Goal: Find specific page/section

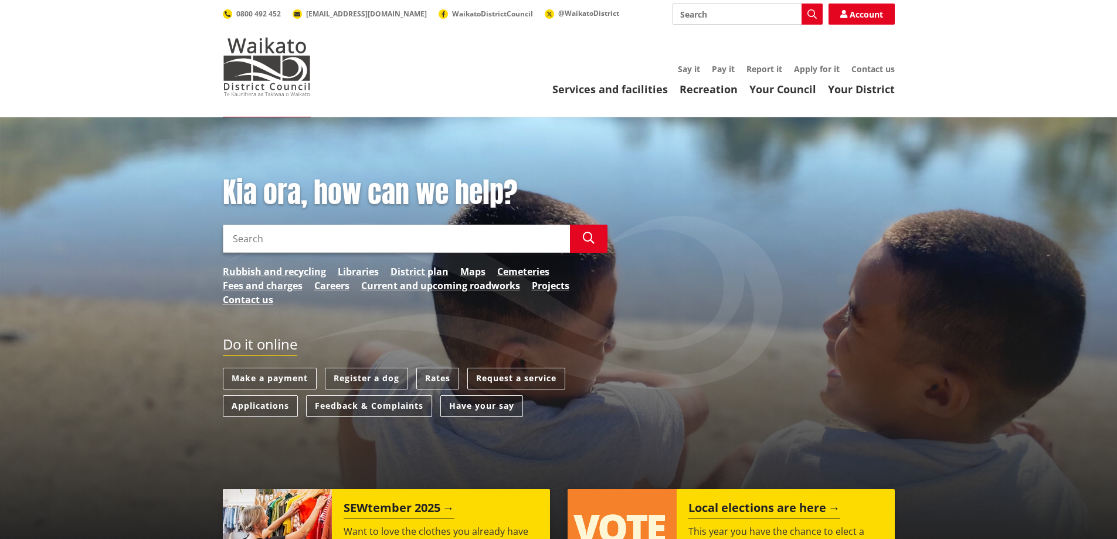
click at [380, 235] on input "Search" at bounding box center [396, 239] width 347 height 28
type input "minor variation form"
click at [586, 238] on icon "button" at bounding box center [589, 238] width 12 height 12
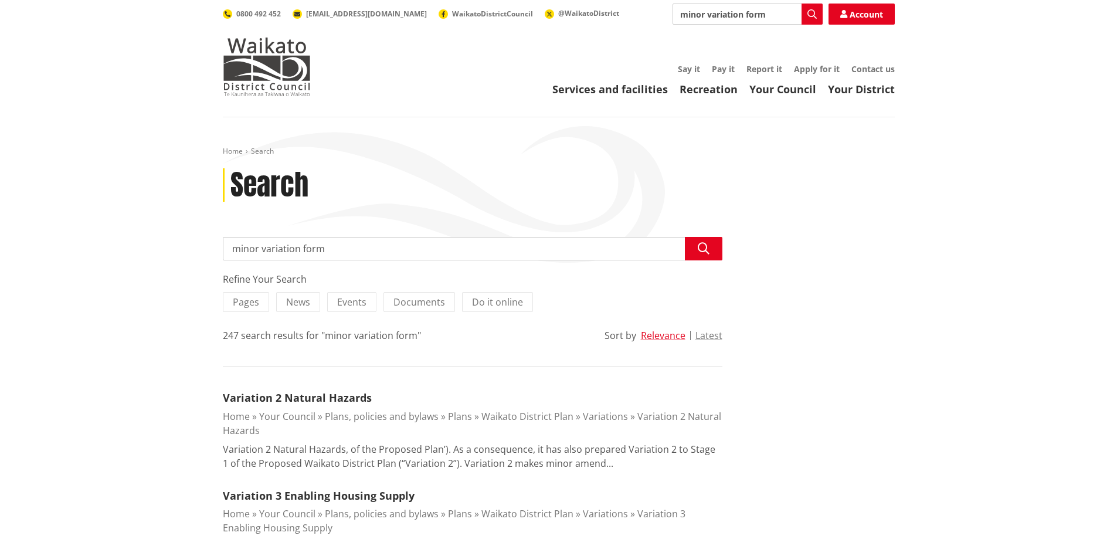
click at [255, 60] on img at bounding box center [267, 67] width 88 height 59
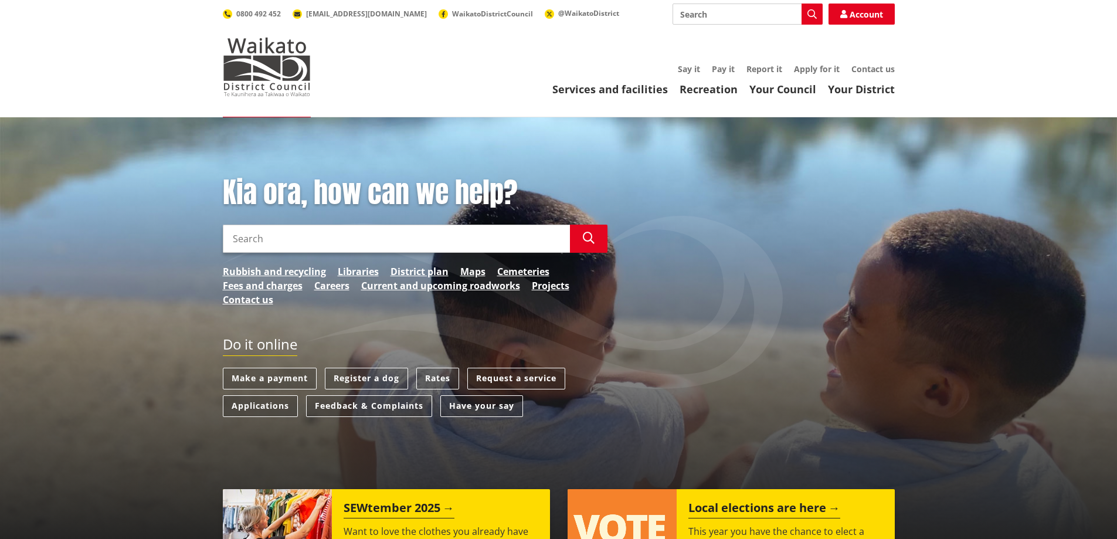
click at [272, 403] on link "Applications" at bounding box center [260, 406] width 75 height 22
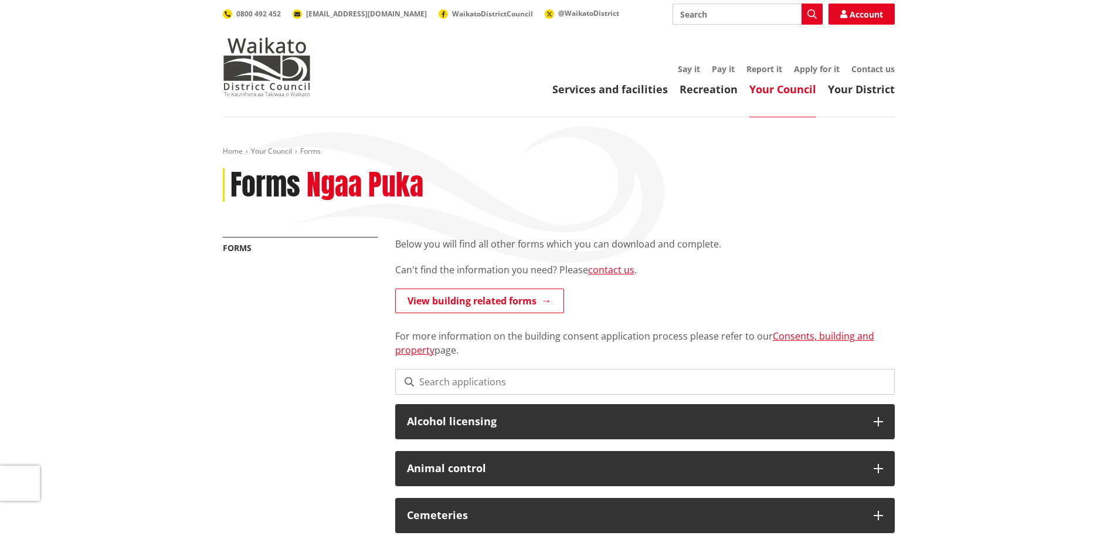
click at [496, 303] on link "View building related forms" at bounding box center [479, 301] width 169 height 25
